Goal: Information Seeking & Learning: Learn about a topic

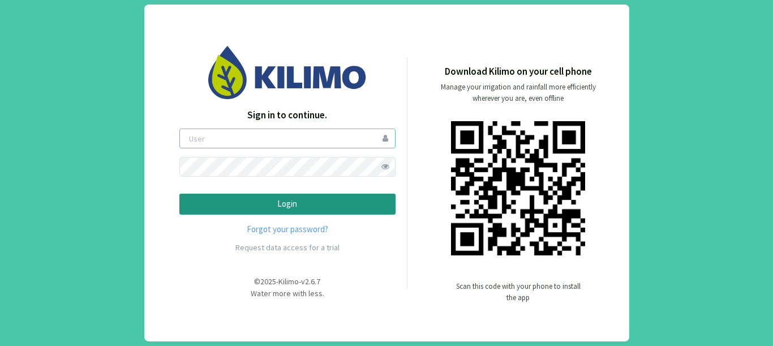
type input "gastonL"
click at [269, 206] on p "Login" at bounding box center [287, 203] width 197 height 13
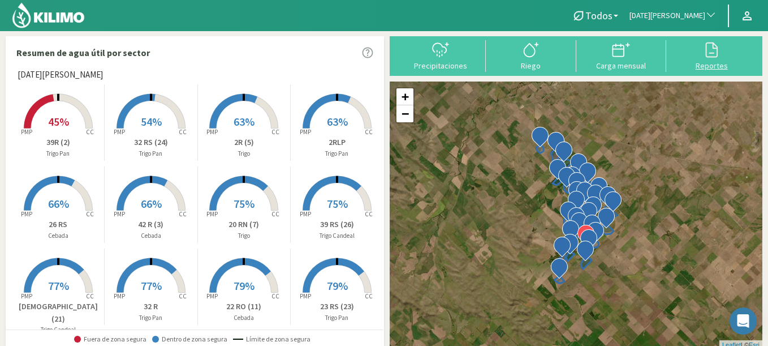
click at [710, 63] on div "Reportes" at bounding box center [712, 66] width 84 height 8
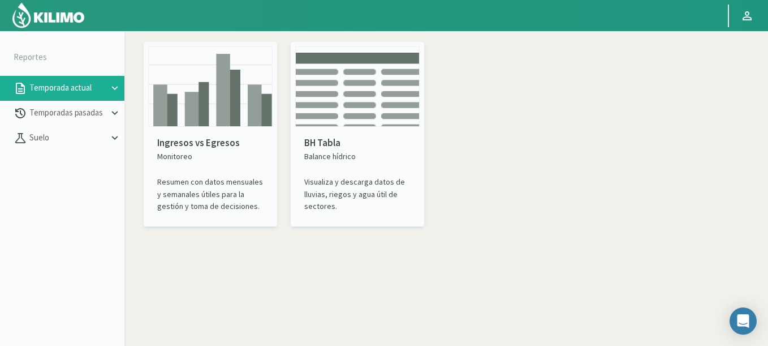
click at [256, 43] on div "Ingresos vs Egresos Monitoreo Resumen con datos mensuales y semanales útiles pa…" at bounding box center [210, 134] width 133 height 184
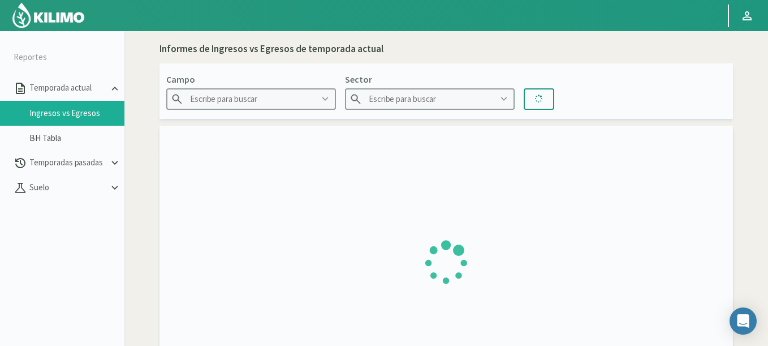
type input "Agr. Cardonal"
type input "El Cardonal Sector 1"
type input "[DATE] - [DATE]"
